Goal: Transaction & Acquisition: Subscribe to service/newsletter

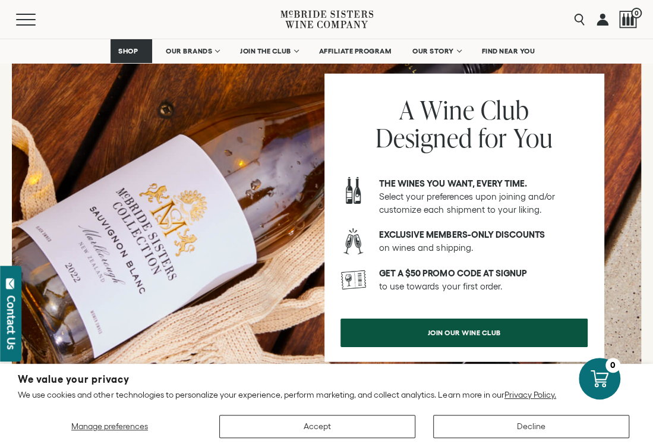
scroll to position [1533, 0]
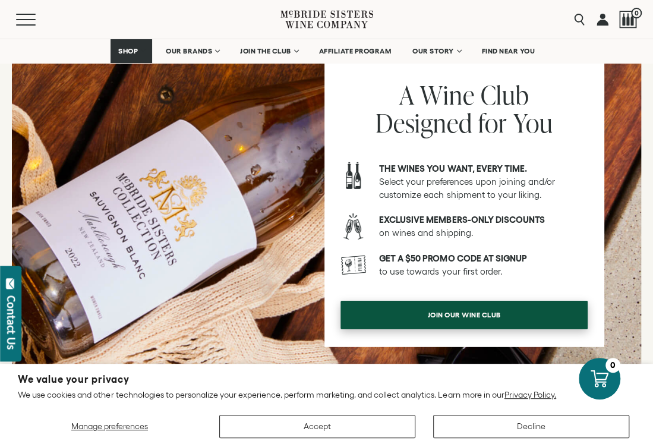
click at [422, 303] on span "Join our wine club" at bounding box center [464, 314] width 115 height 23
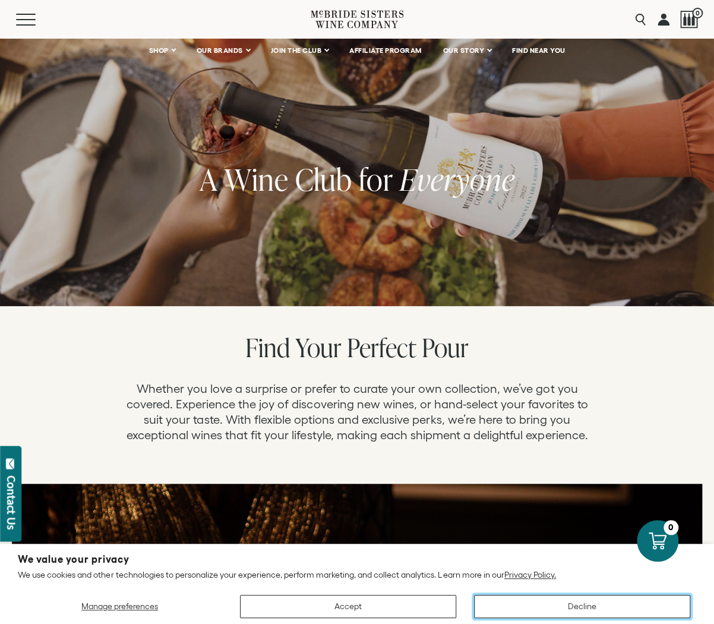
click at [606, 443] on button "Decline" at bounding box center [582, 605] width 216 height 23
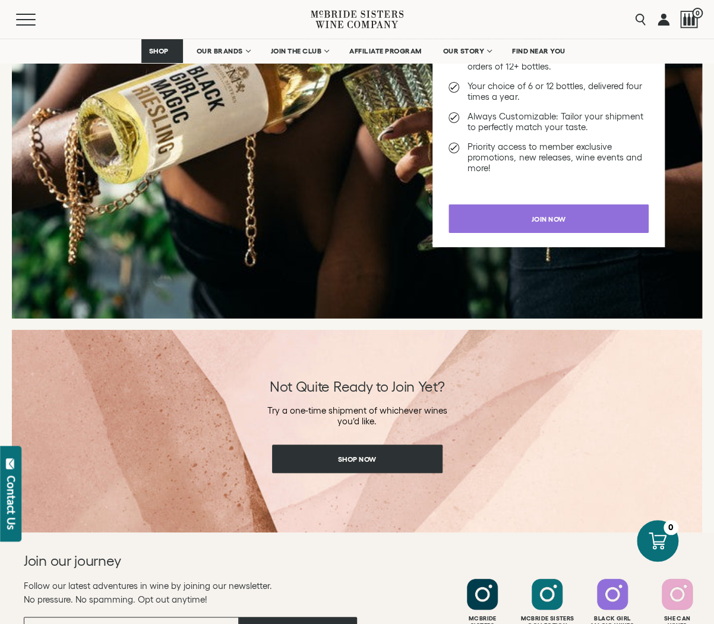
scroll to position [1418, 0]
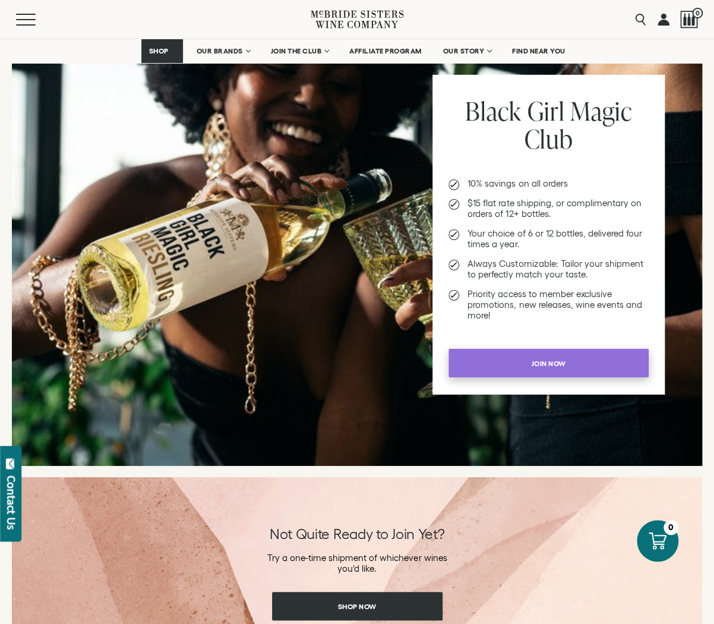
click at [533, 362] on span "Join now" at bounding box center [549, 363] width 76 height 23
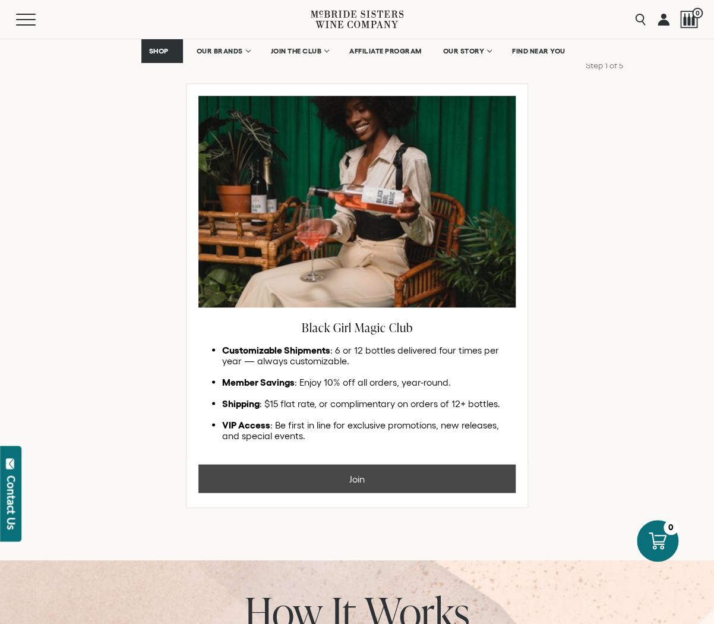
scroll to position [635, 0]
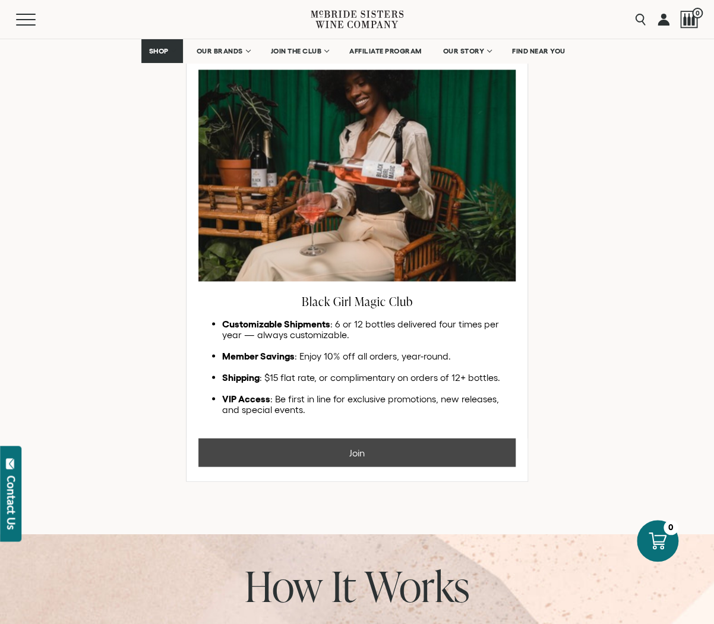
click at [381, 454] on button "Join" at bounding box center [356, 452] width 317 height 29
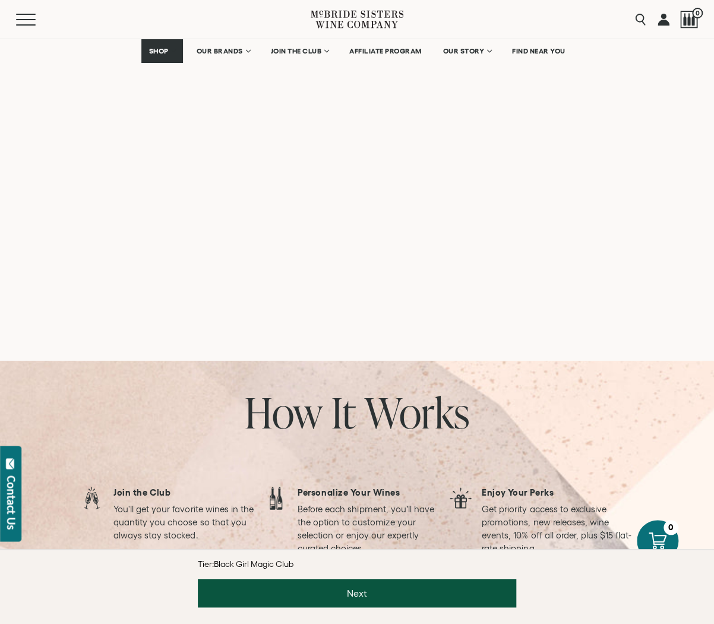
scroll to position [955, 0]
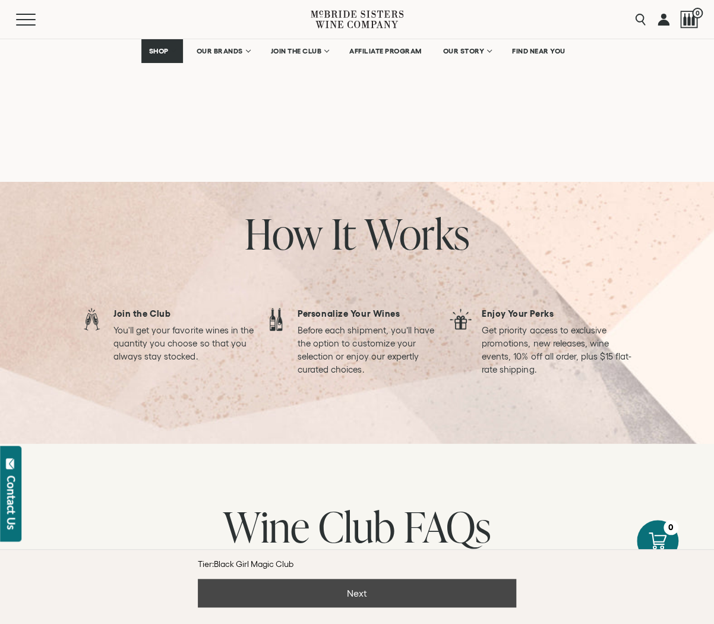
click at [350, 596] on button "Next" at bounding box center [357, 592] width 318 height 29
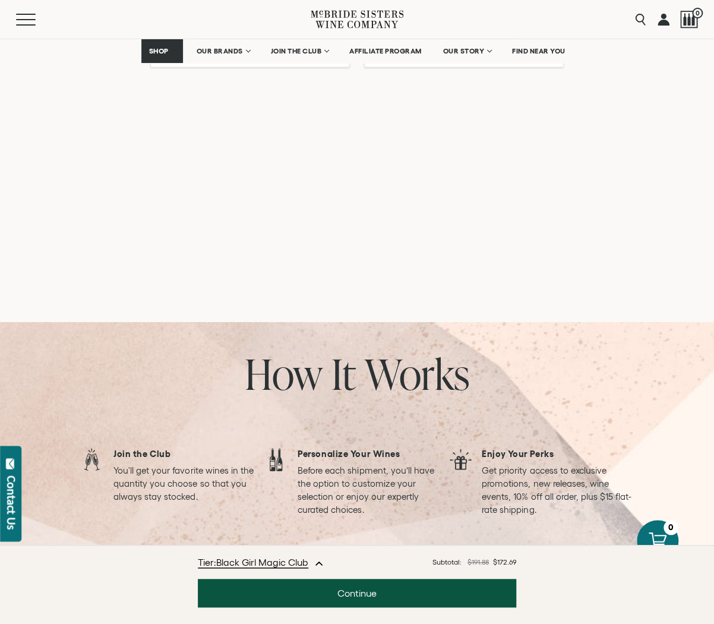
click at [289, 31] on icon "increment" at bounding box center [285, 26] width 12 height 12
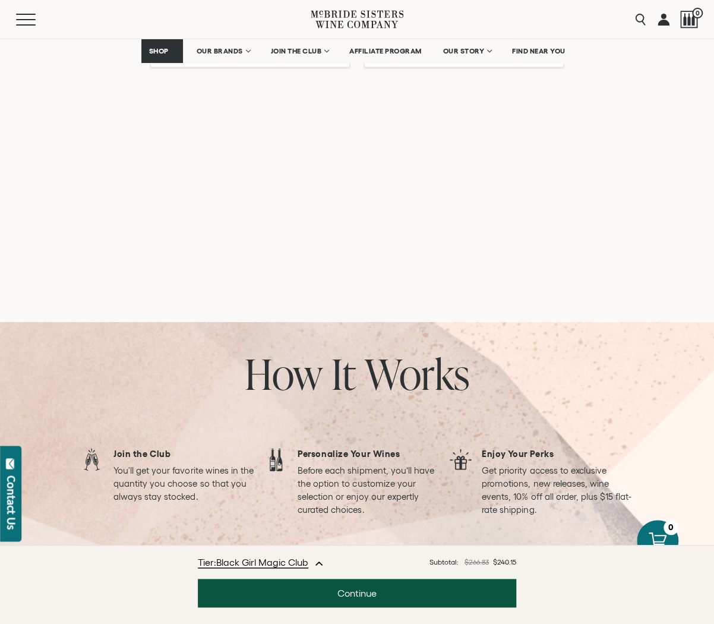
click at [289, 31] on icon "increment" at bounding box center [285, 26] width 12 height 12
type input "*"
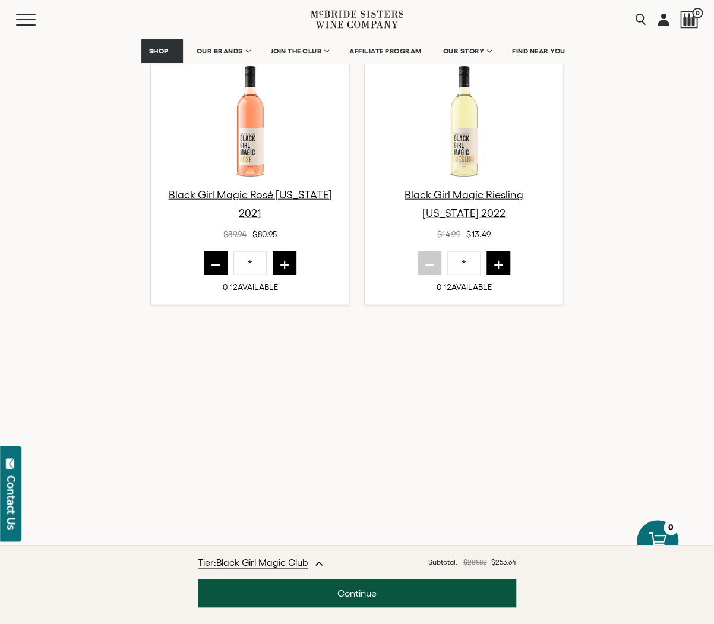
click at [501, 262] on icon "increment" at bounding box center [499, 265] width 8 height 8
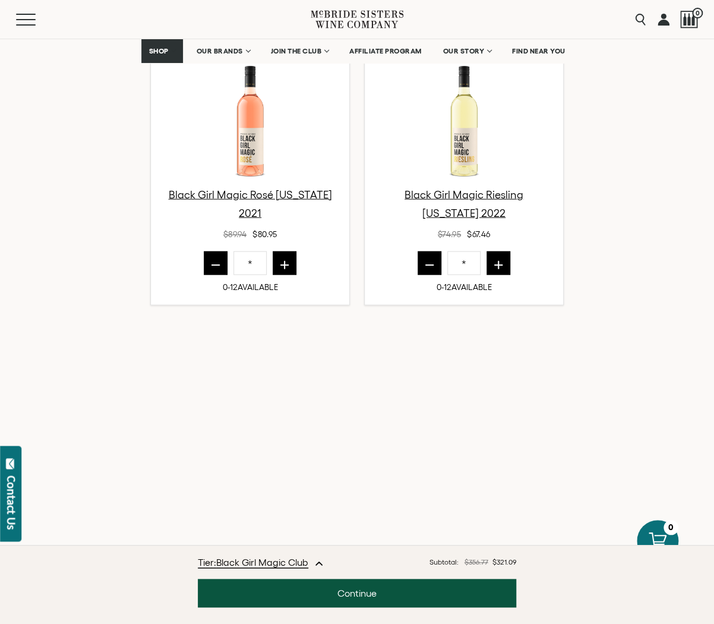
click at [501, 262] on icon "increment" at bounding box center [499, 265] width 8 height 8
click at [428, 265] on icon "decrement" at bounding box center [429, 263] width 12 height 12
type input "*"
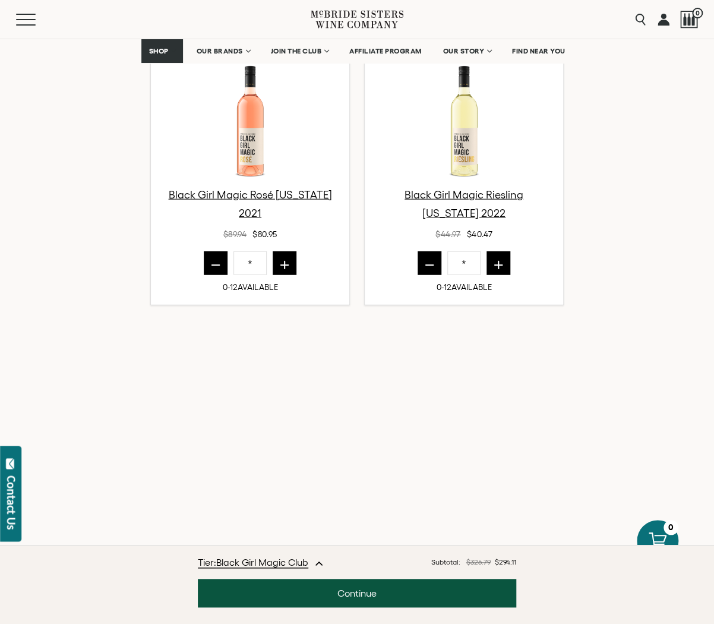
click at [204, 267] on button "decrement" at bounding box center [216, 263] width 24 height 24
type input "*"
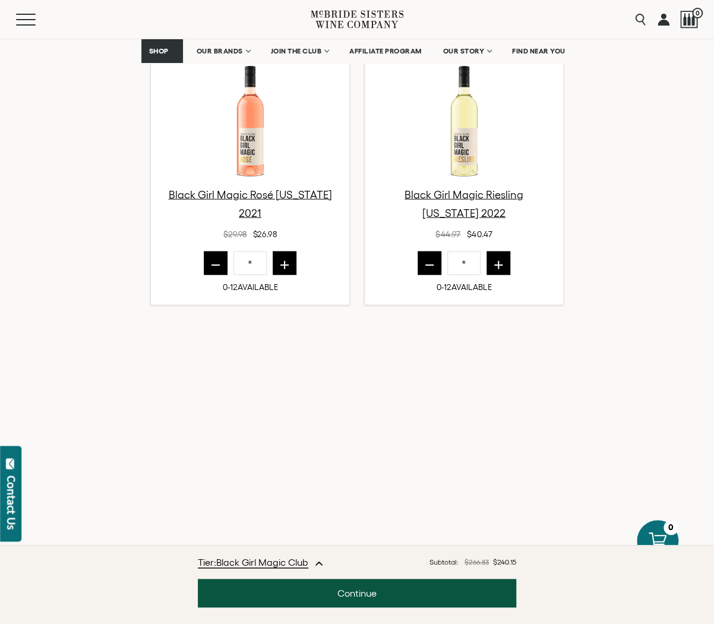
click at [424, 266] on icon "decrement" at bounding box center [429, 263] width 12 height 12
type input "*"
click at [213, 263] on icon "decrement" at bounding box center [216, 263] width 12 height 12
type input "*"
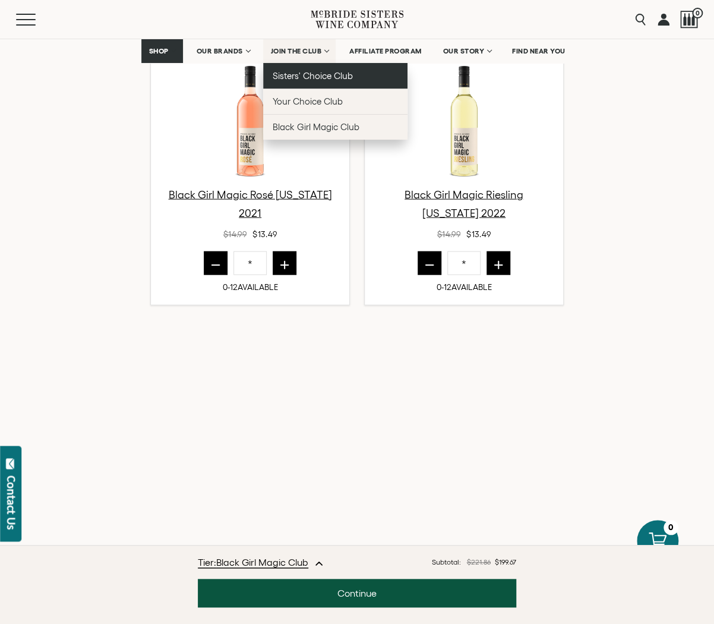
click at [314, 75] on span "Sisters' Choice Club" at bounding box center [313, 76] width 80 height 10
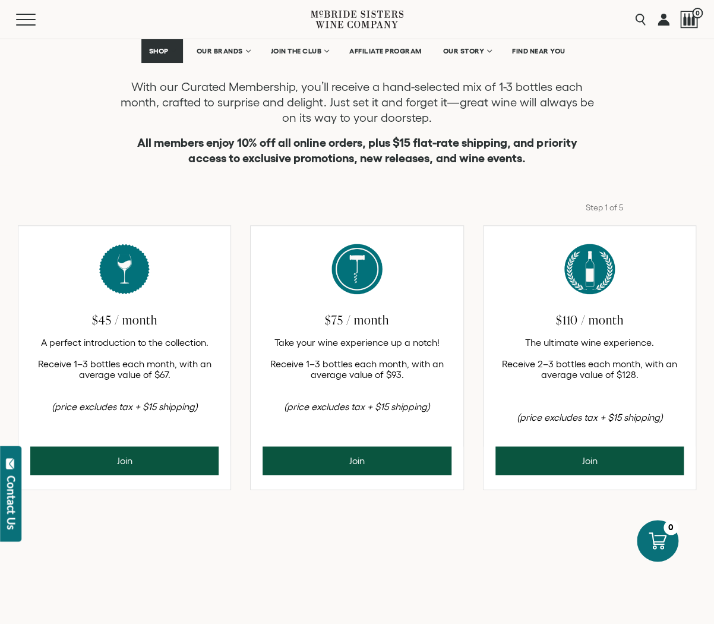
scroll to position [399, 0]
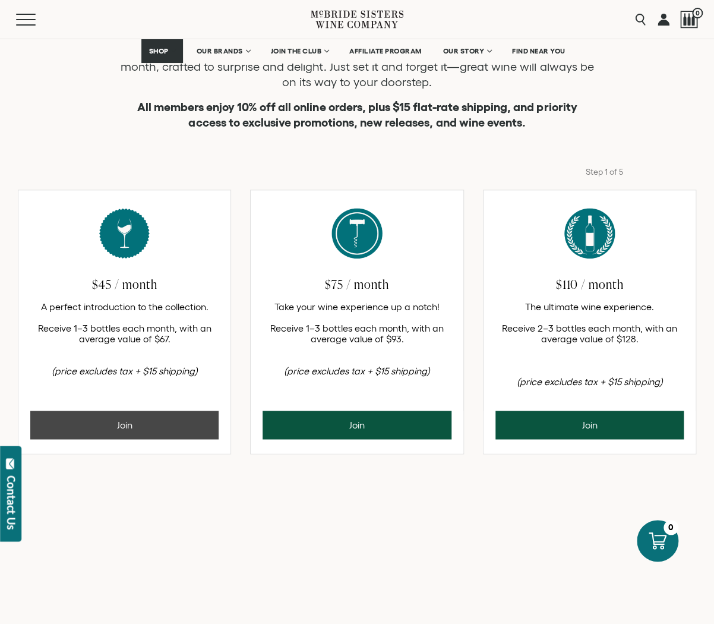
click at [137, 425] on button "Join" at bounding box center [124, 424] width 188 height 29
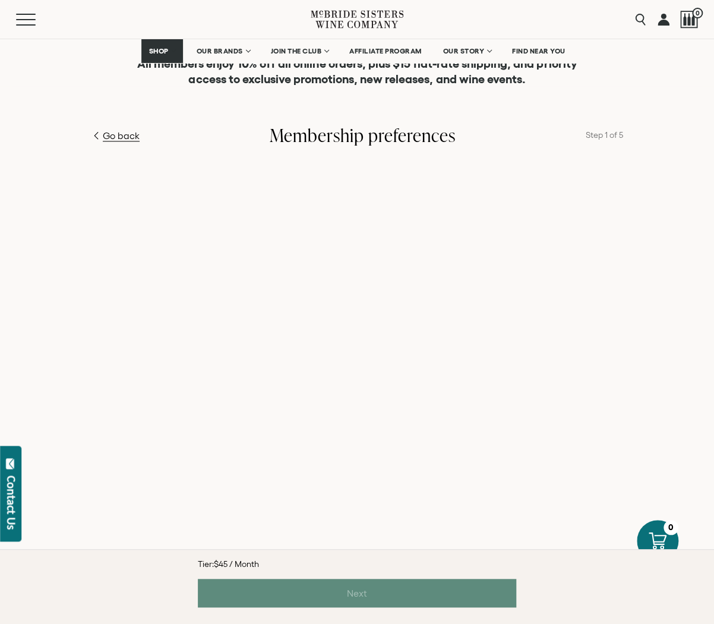
scroll to position [468, 0]
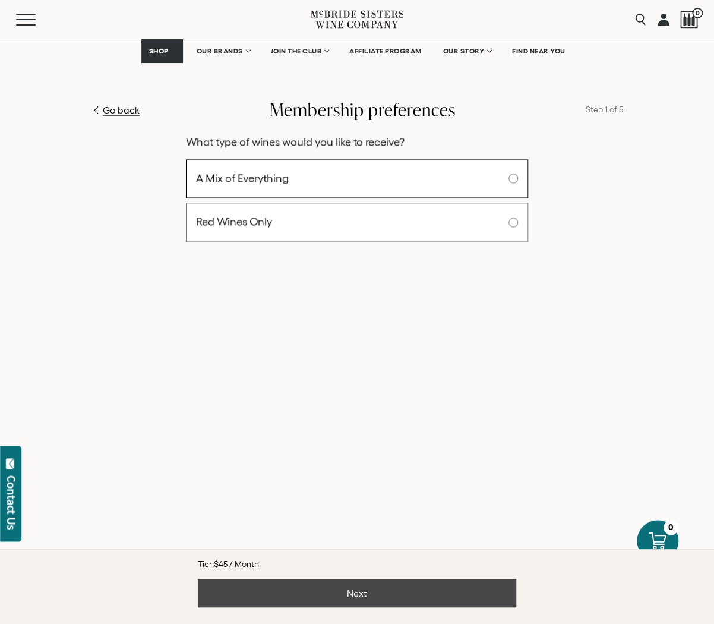
click at [347, 596] on button "Next" at bounding box center [357, 592] width 318 height 29
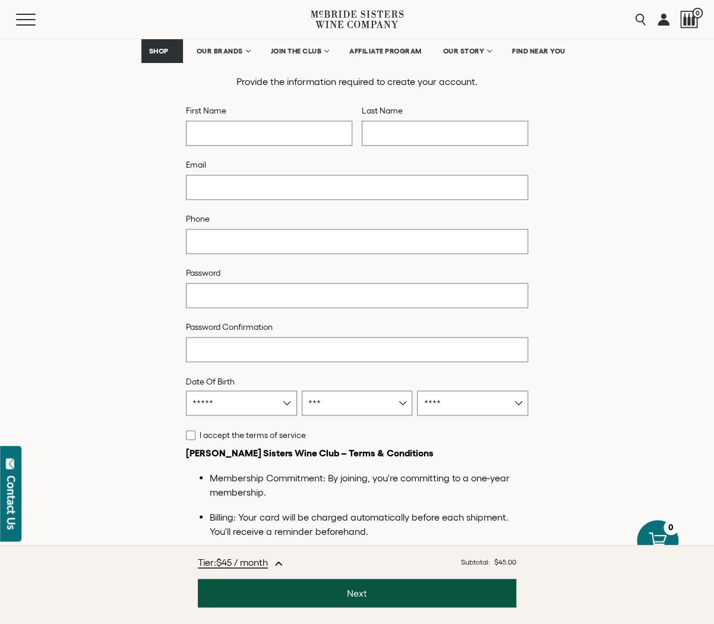
scroll to position [837, 0]
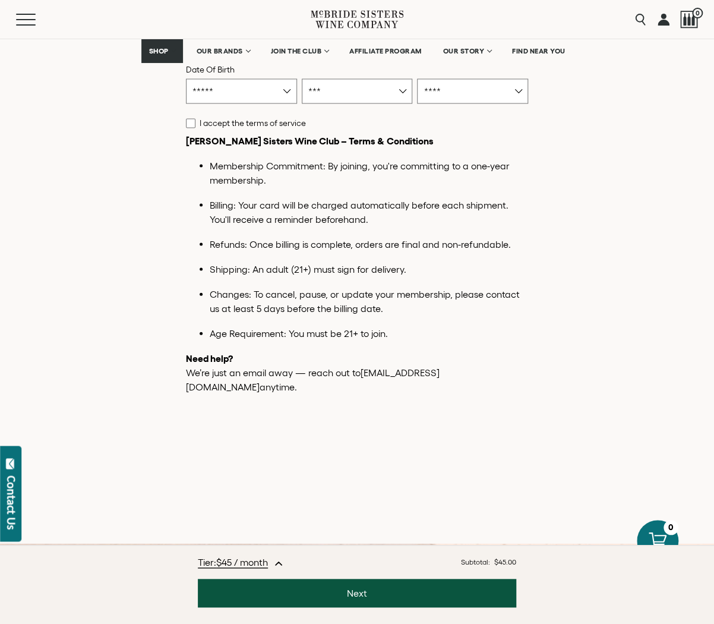
click at [283, 562] on icon "button" at bounding box center [279, 563] width 10 height 10
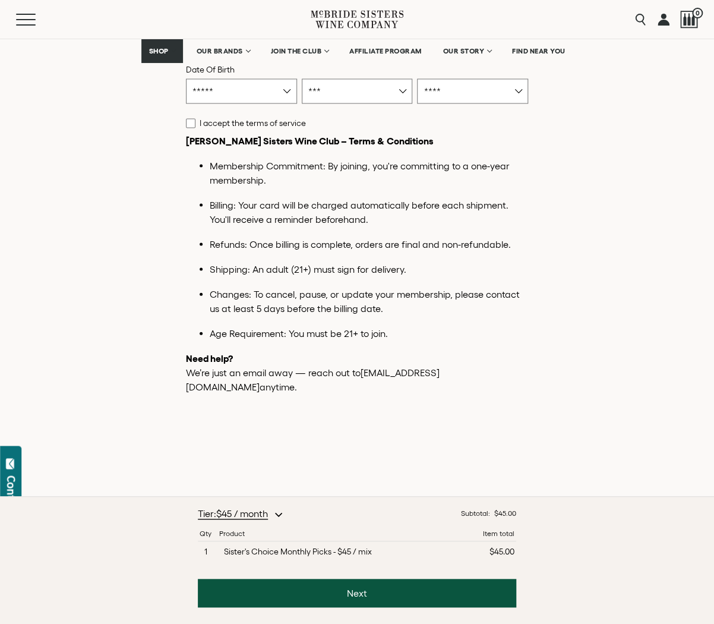
click at [107, 407] on div at bounding box center [357, 460] width 678 height 107
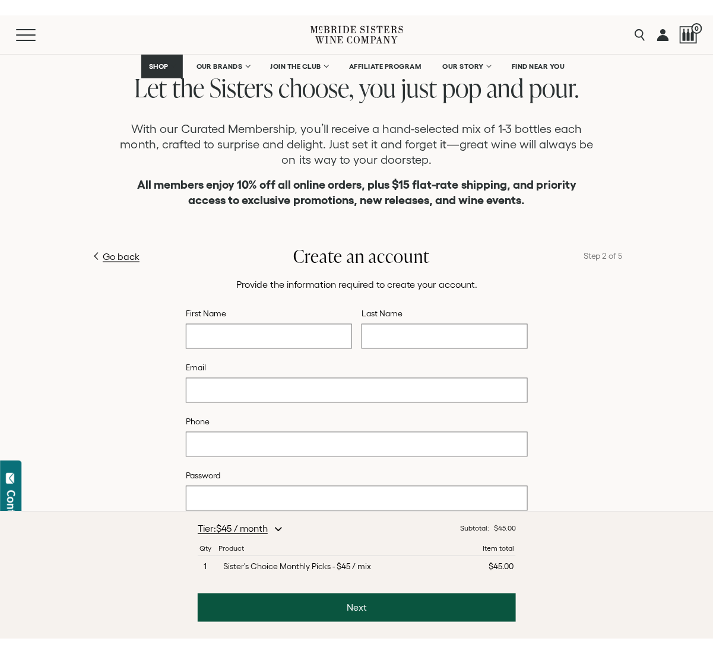
scroll to position [337, 0]
